Goal: Information Seeking & Learning: Learn about a topic

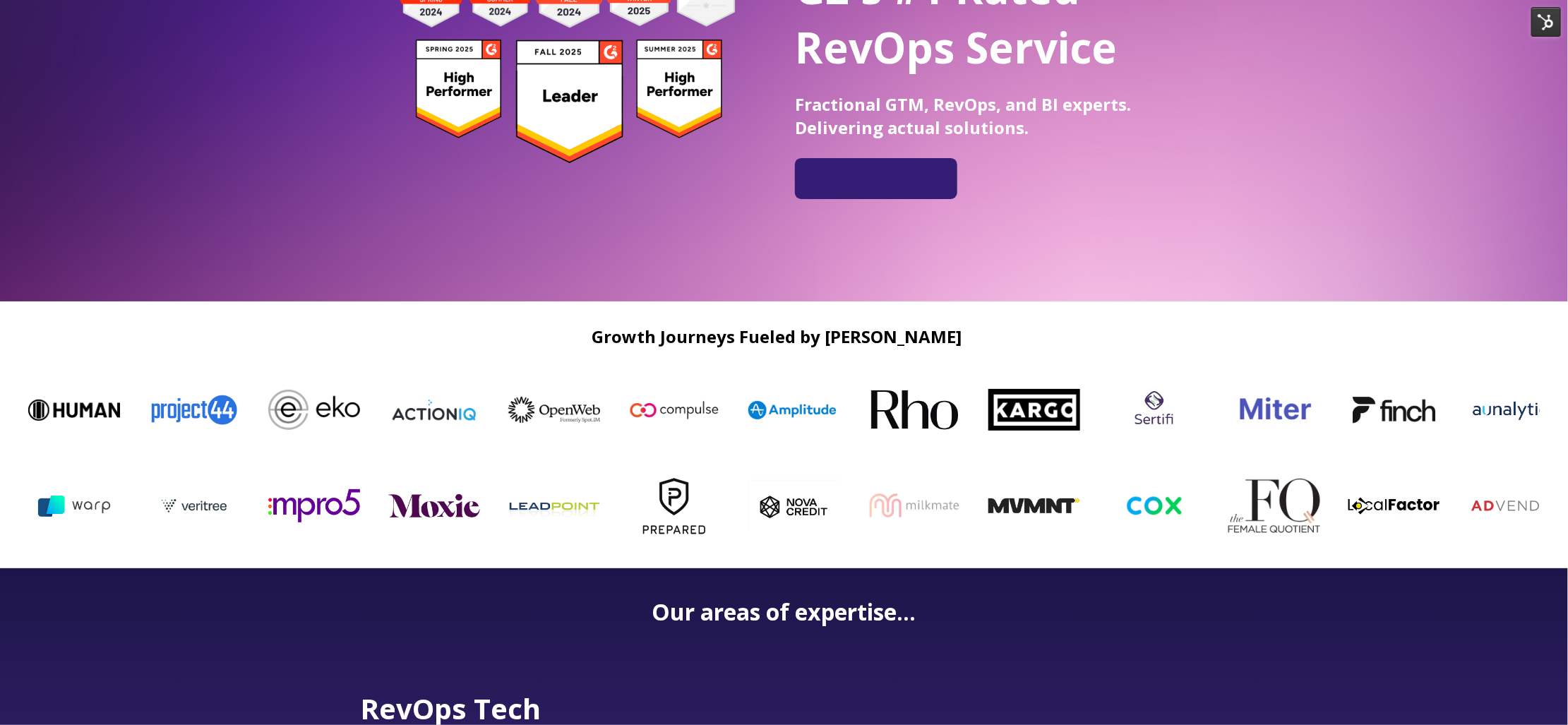
scroll to position [240, 0]
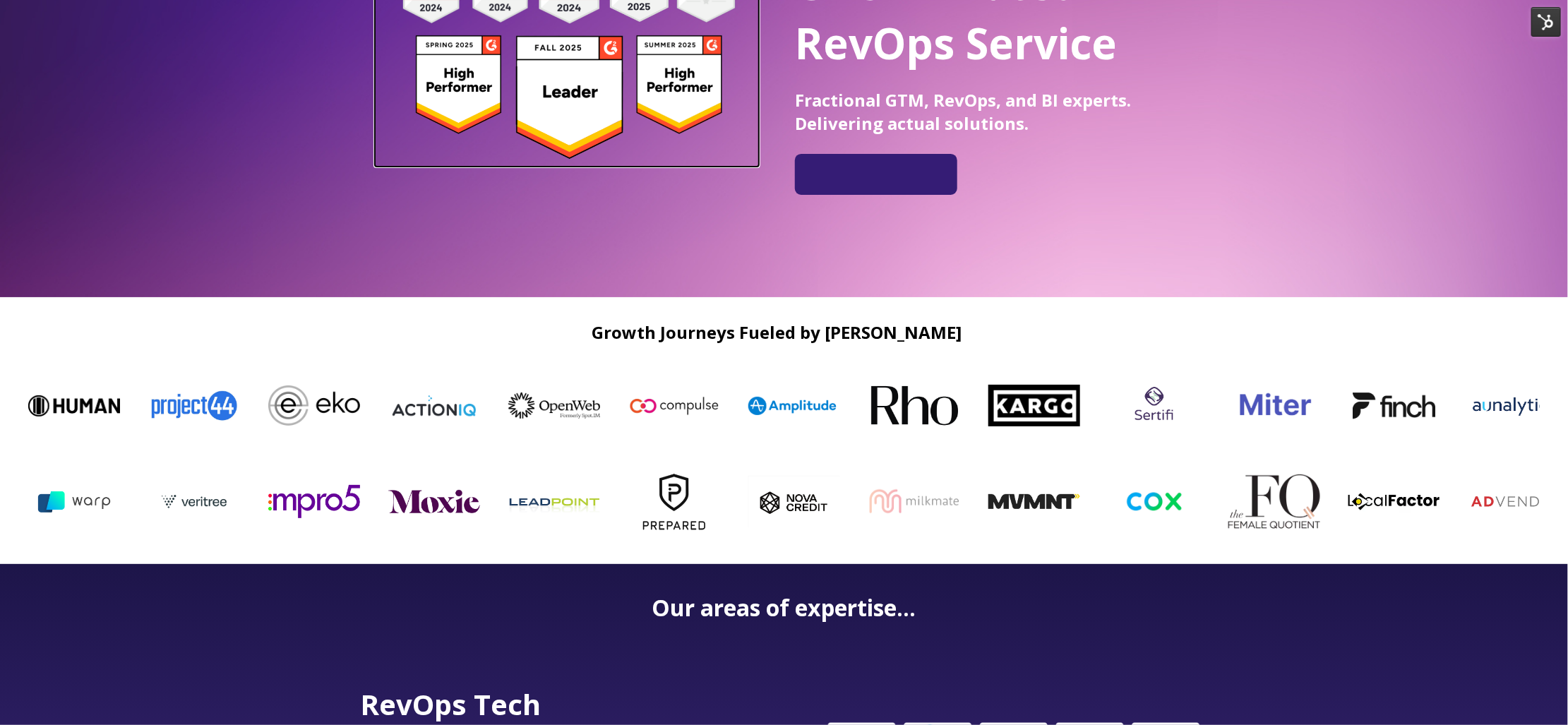
click at [591, 114] on img at bounding box center [567, 54] width 385 height 216
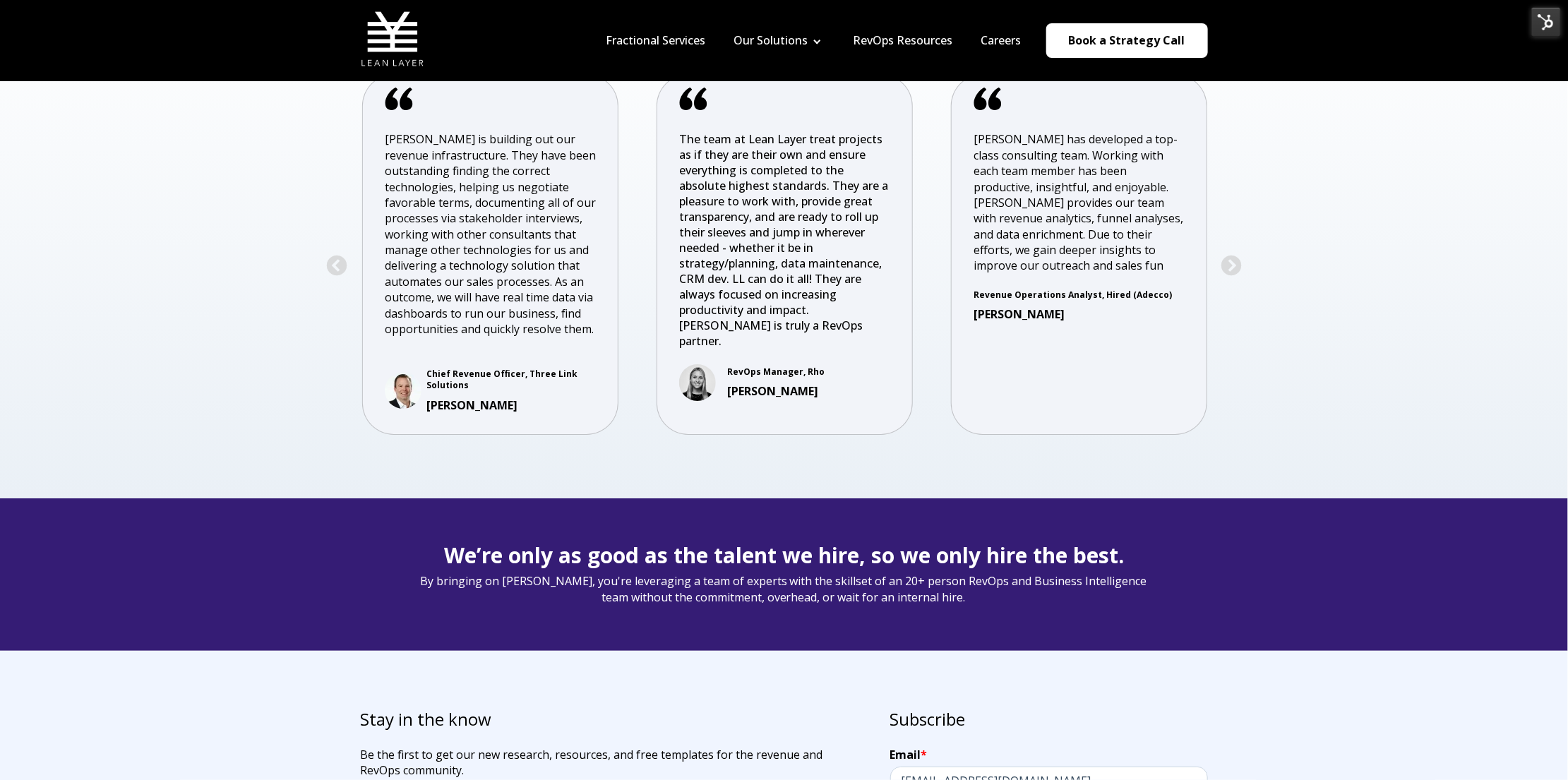
scroll to position [2840, 0]
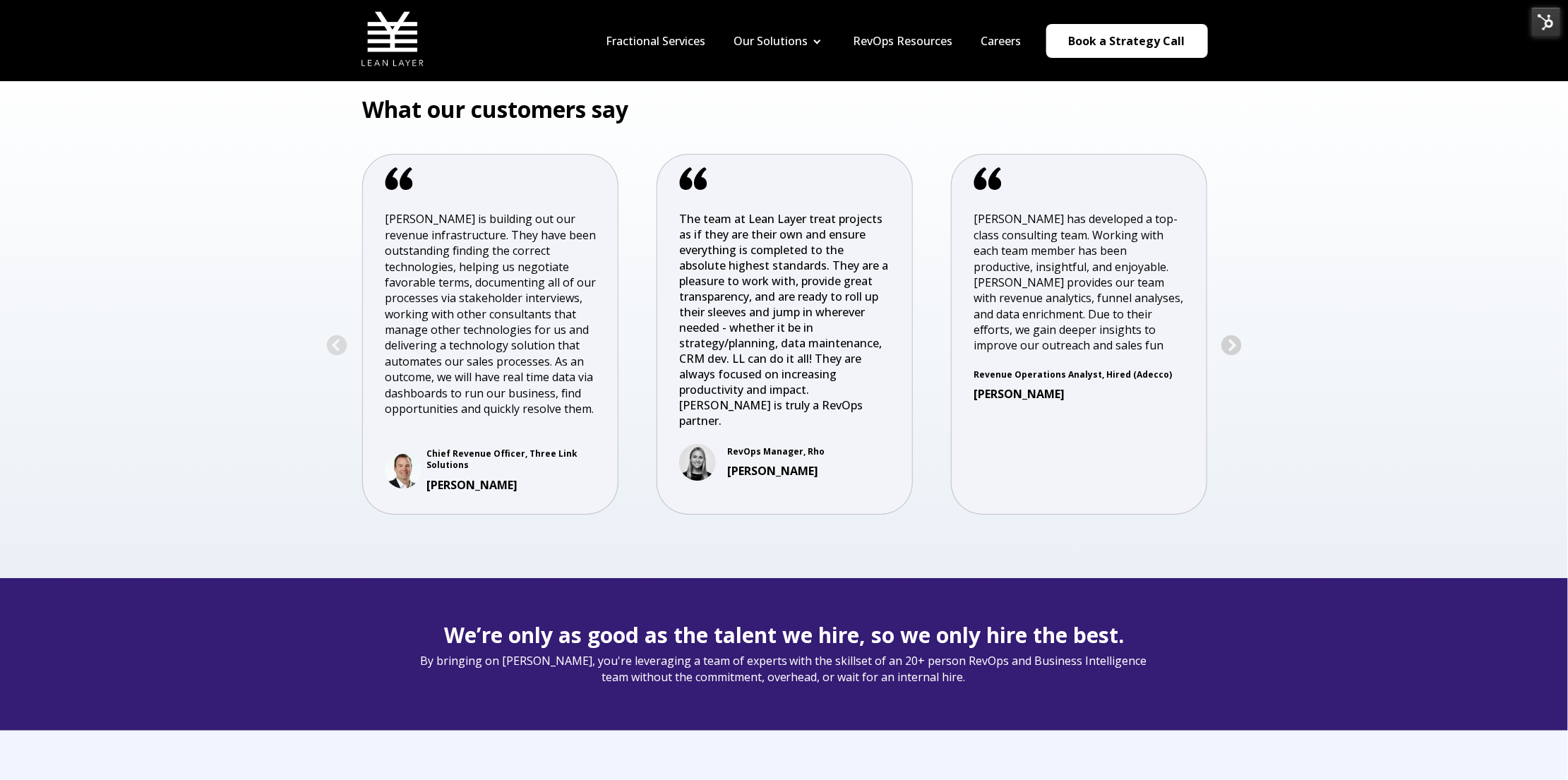
click at [1238, 340] on button "Next" at bounding box center [1231, 346] width 23 height 23
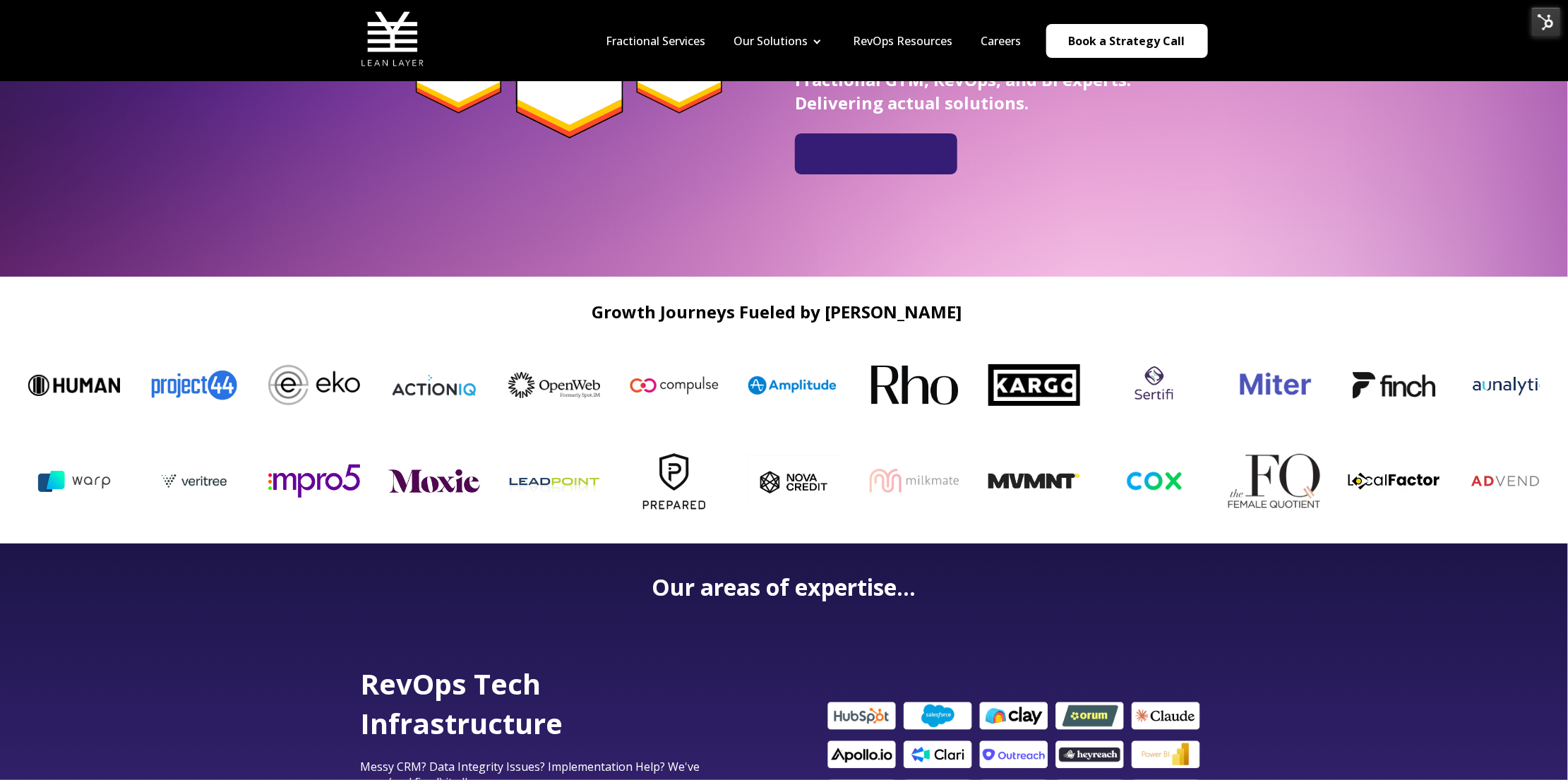
scroll to position [0, 0]
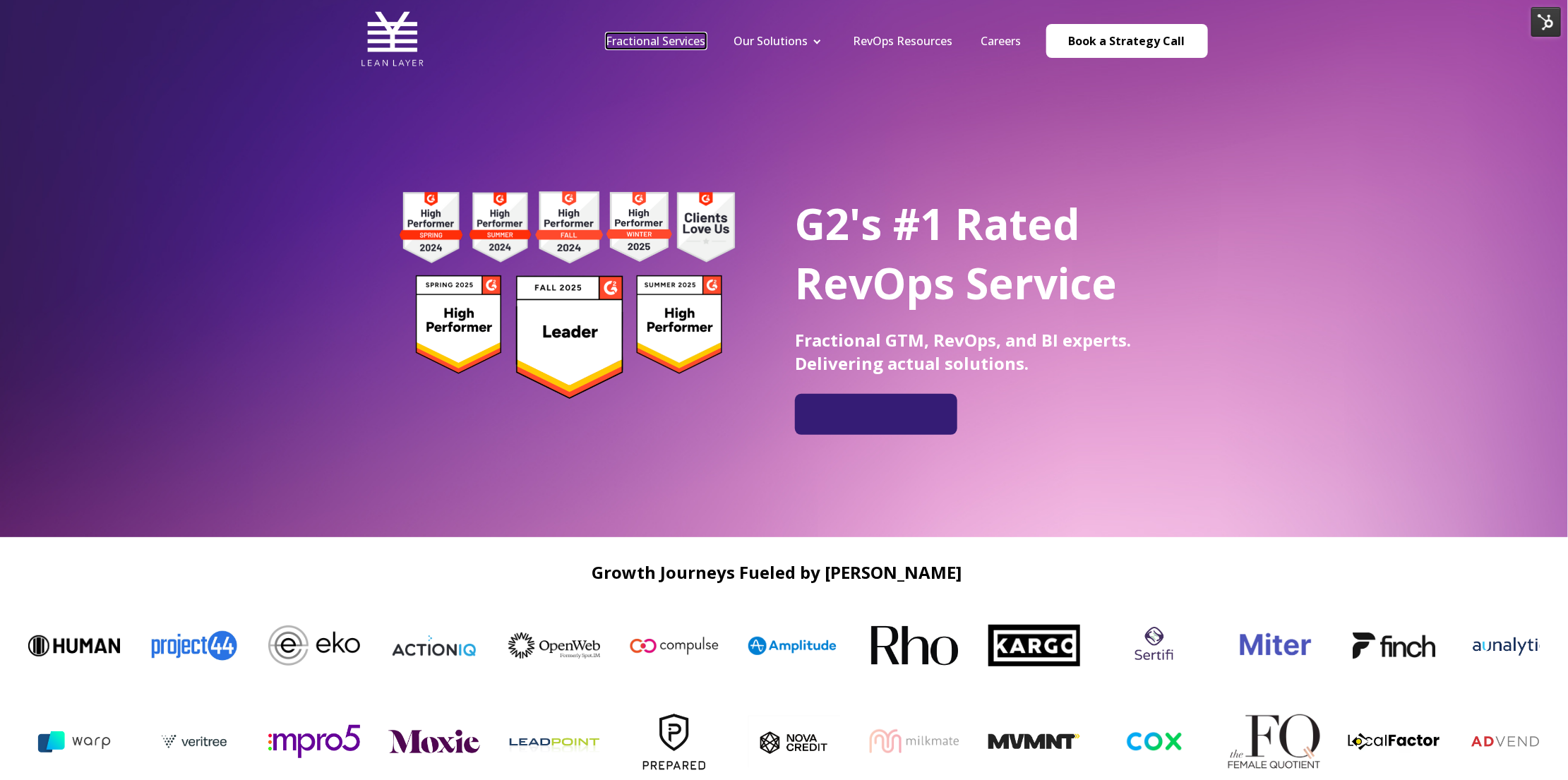
click at [681, 38] on link "Fractional Services" at bounding box center [655, 40] width 99 height 15
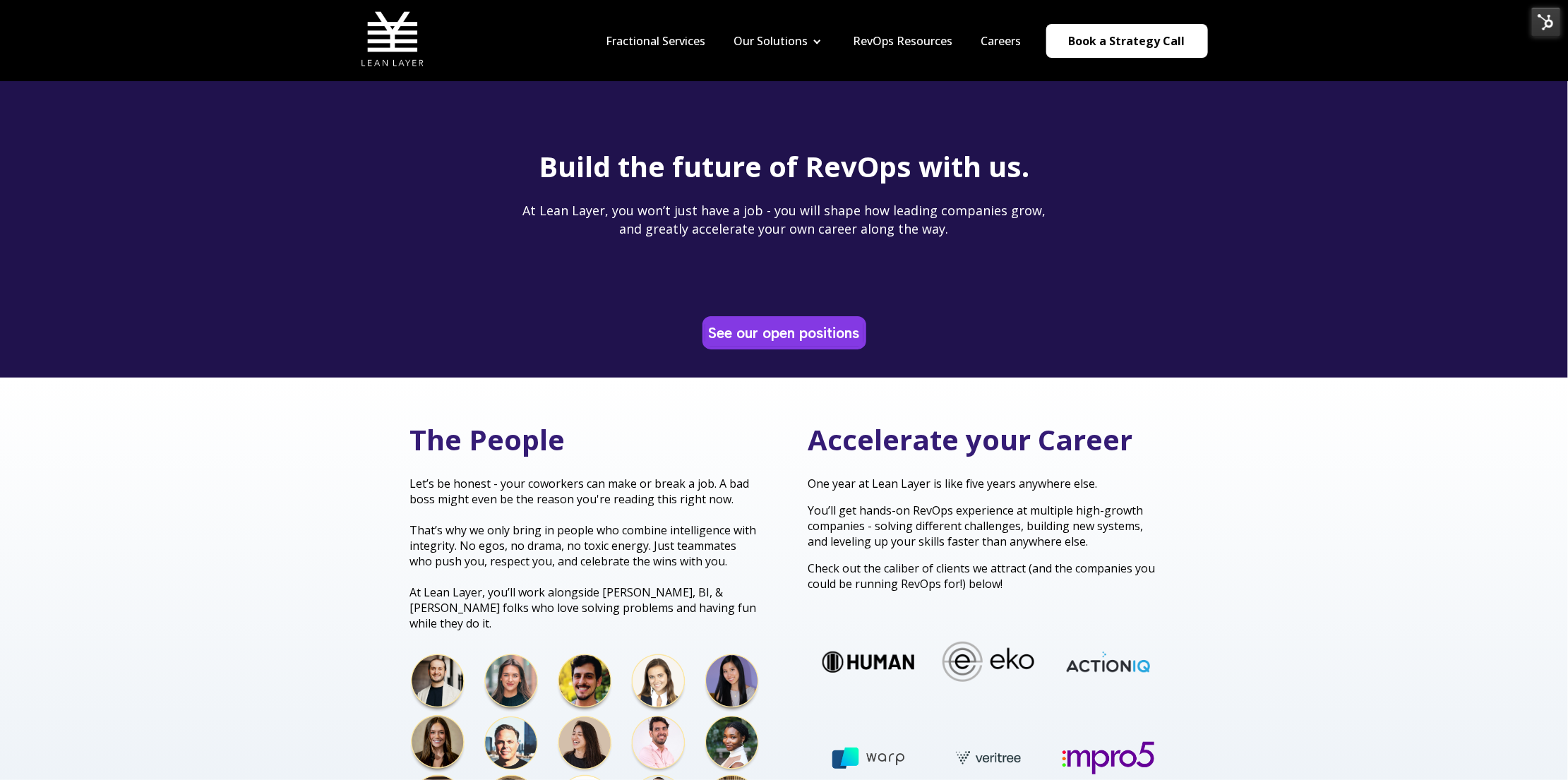
scroll to position [32, 0]
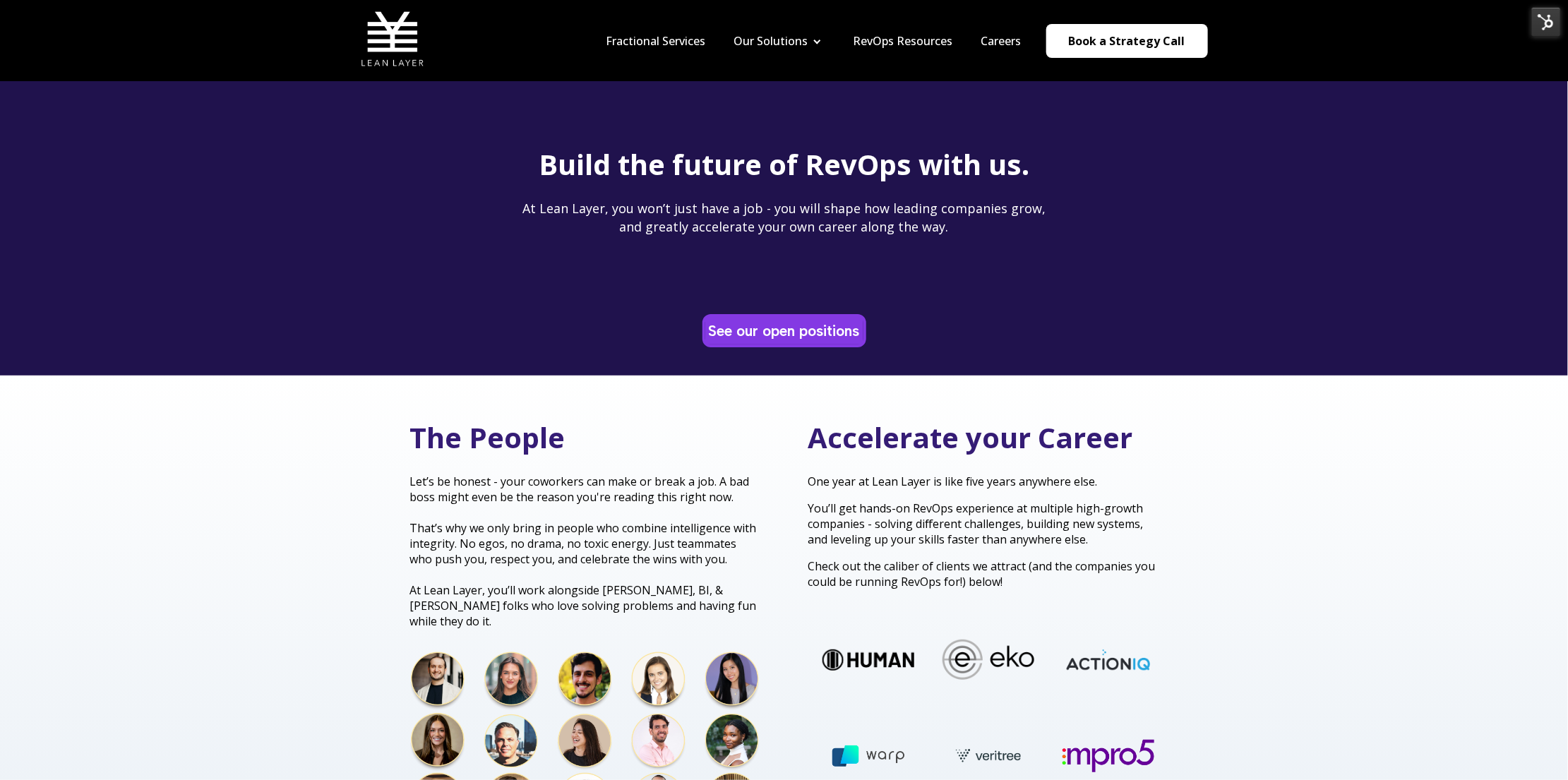
click at [1561, 25] on header "Fractional Services Our Solutions Revenue Tech Revenue Analytics Revenue Strate…" at bounding box center [784, 40] width 1568 height 81
click at [1552, 24] on img at bounding box center [1545, 22] width 30 height 30
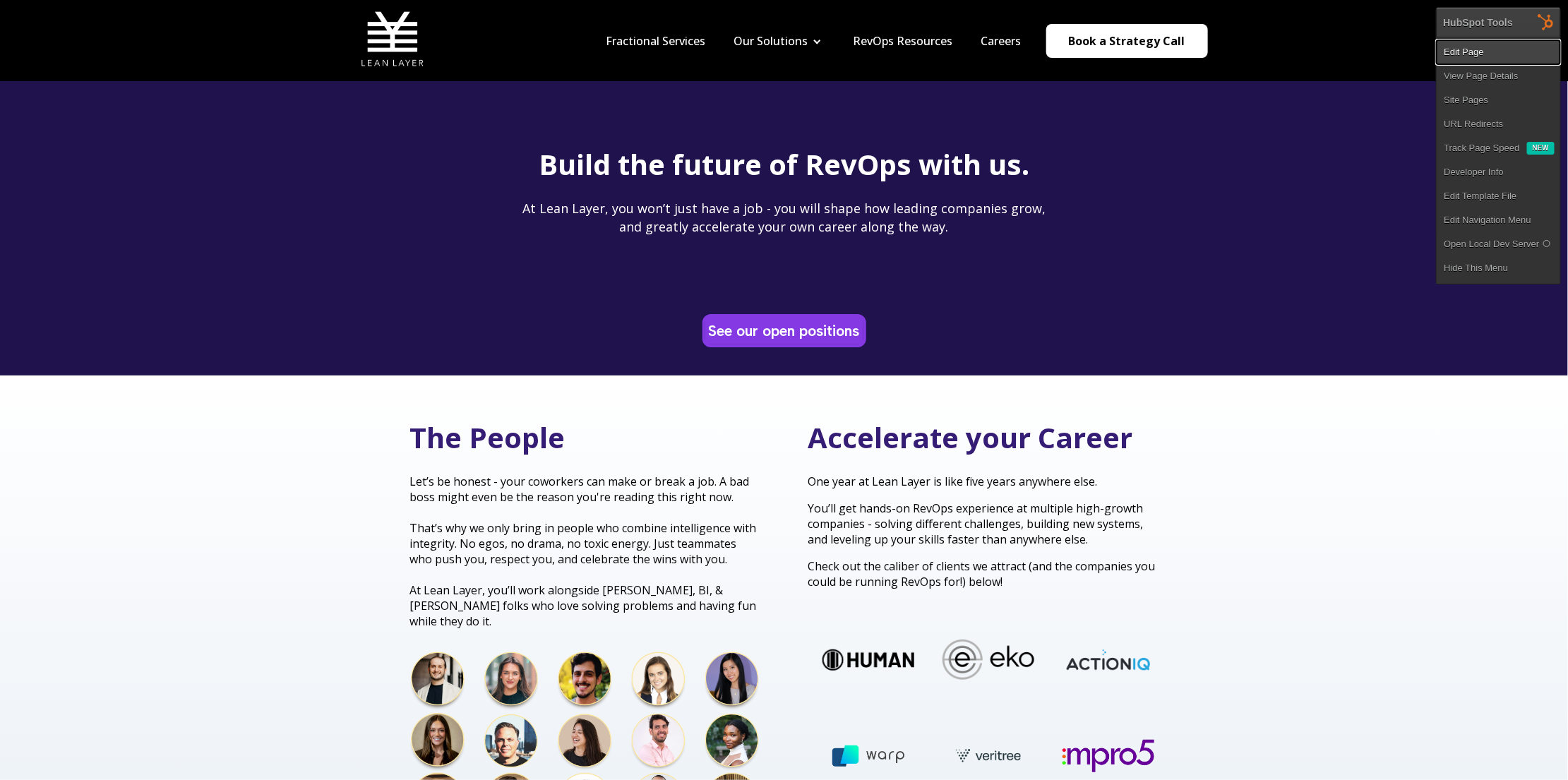
click at [1537, 53] on link "Edit Page" at bounding box center [1498, 53] width 124 height 24
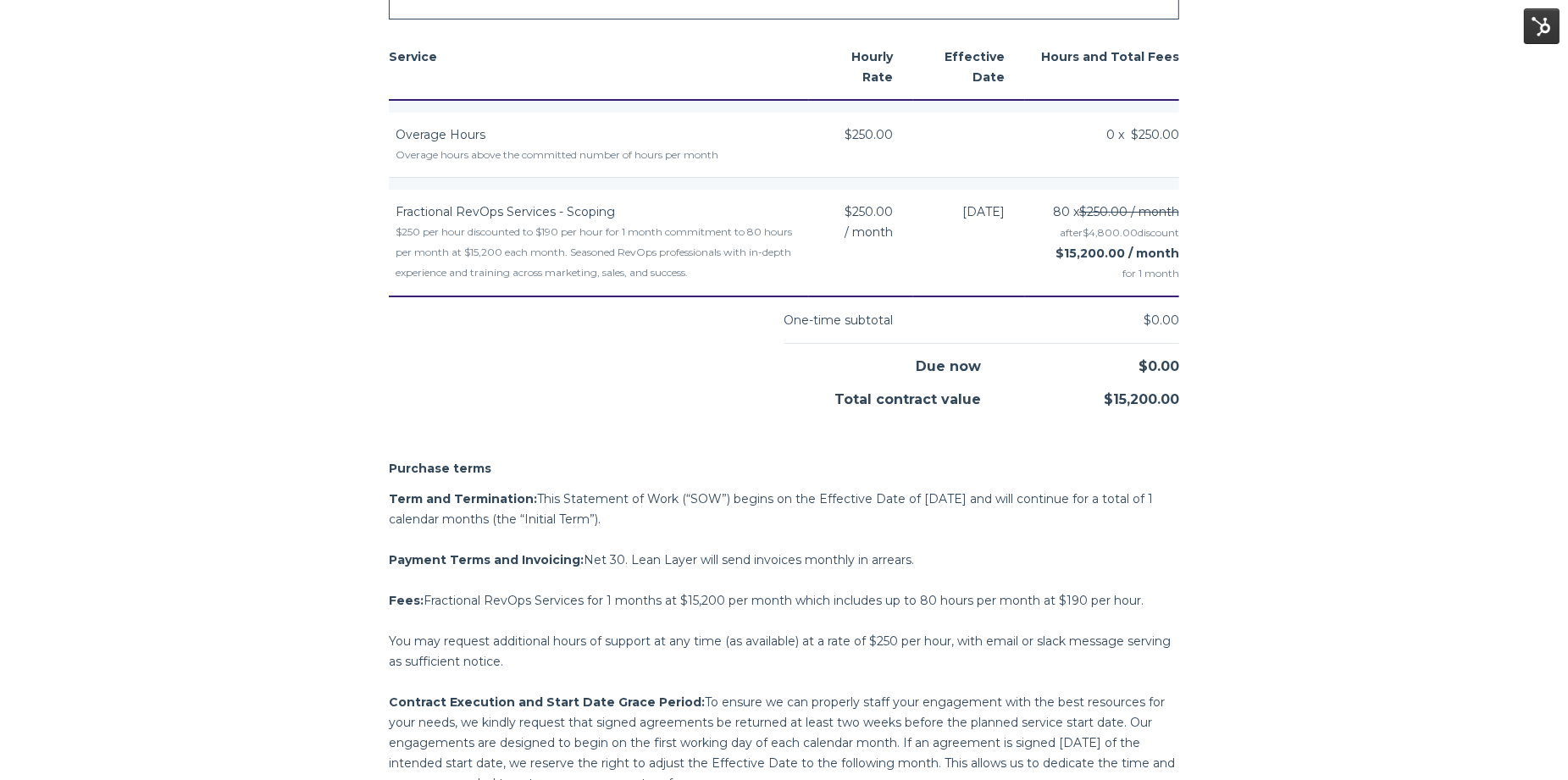
scroll to position [1248, 0]
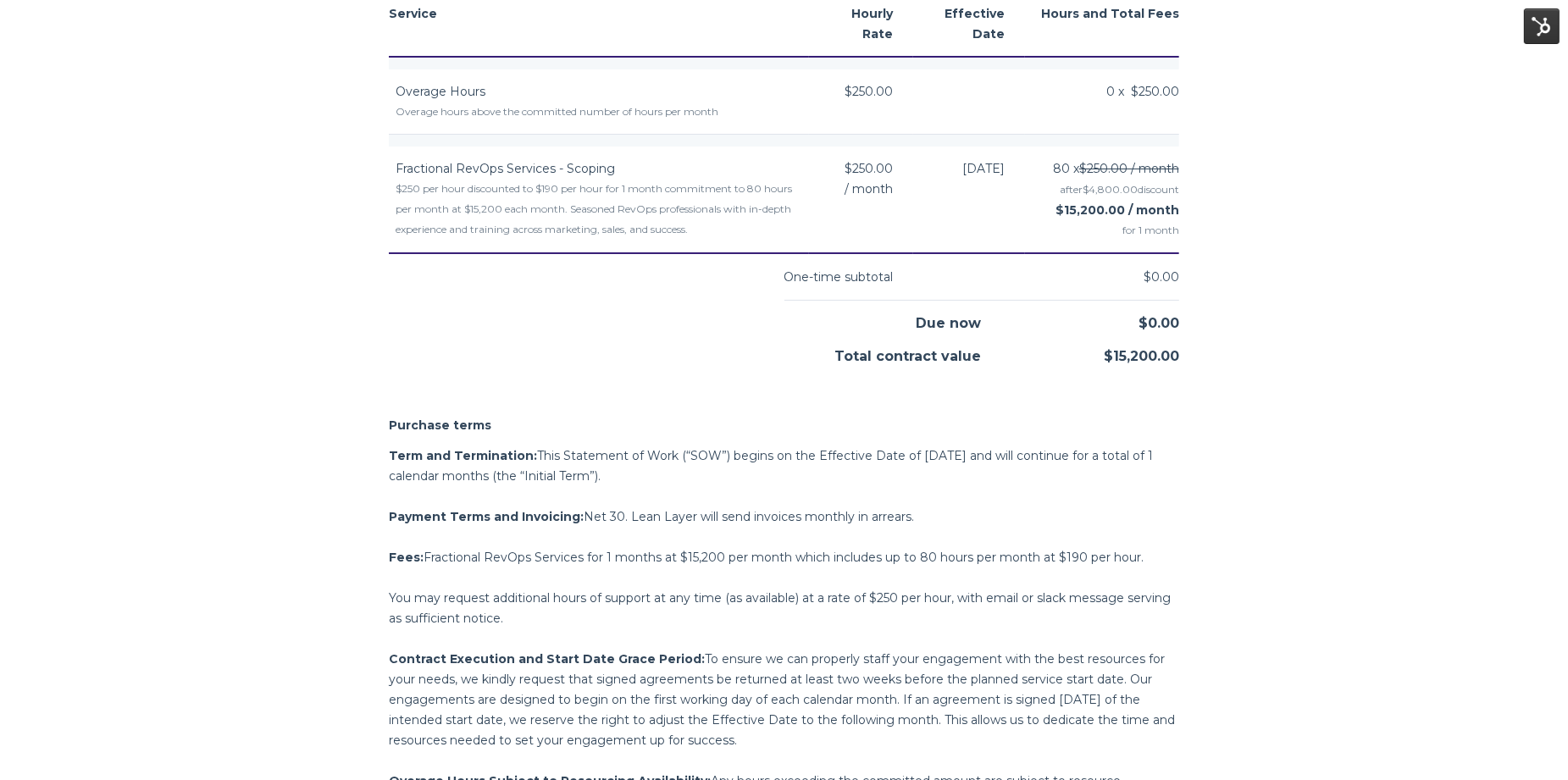
scroll to position [1290, 0]
